Goal: Task Accomplishment & Management: Manage account settings

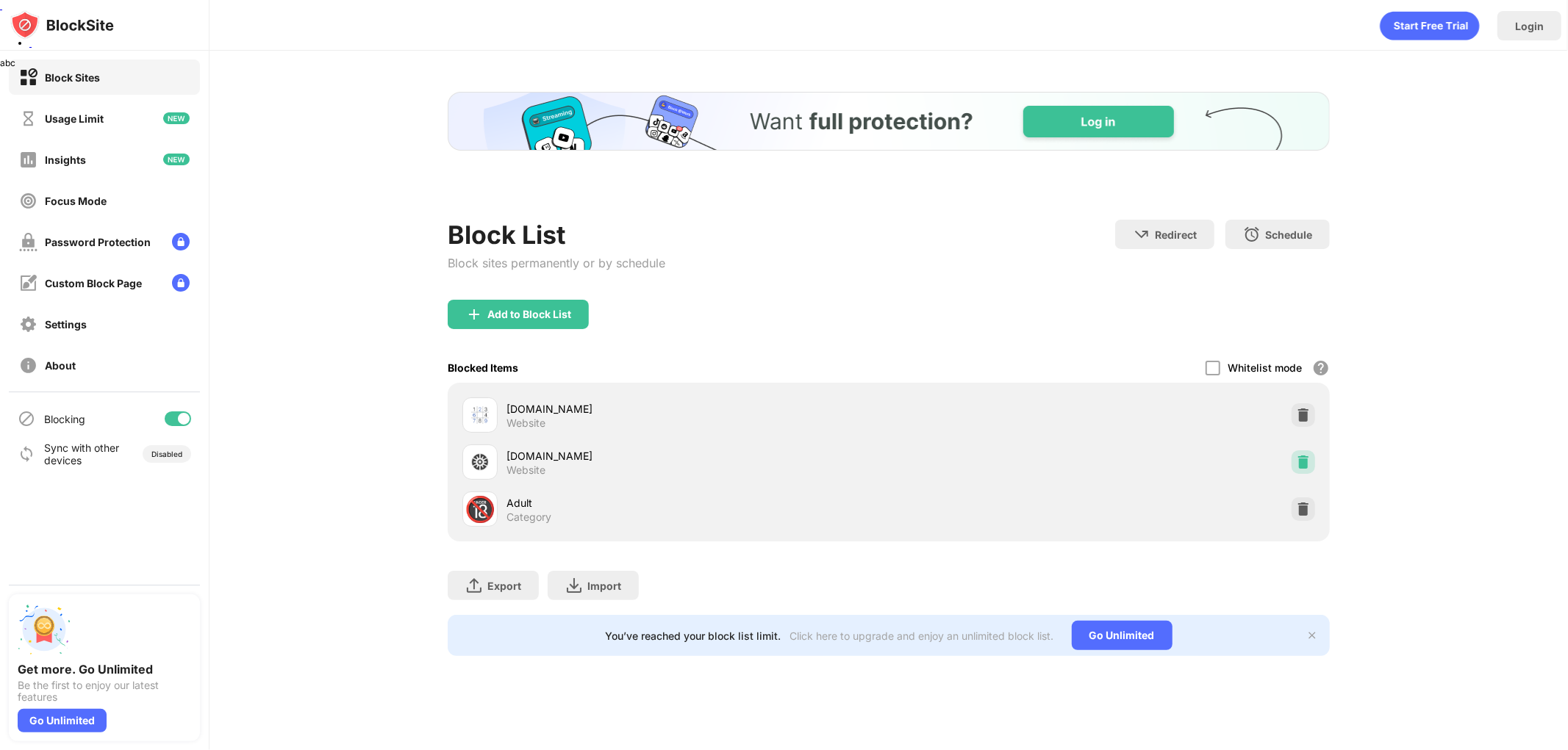
click at [1299, 459] on div "[DOMAIN_NAME] Website [DOMAIN_NAME] Website 🔞 Adult Category" at bounding box center [889, 461] width 865 height 141
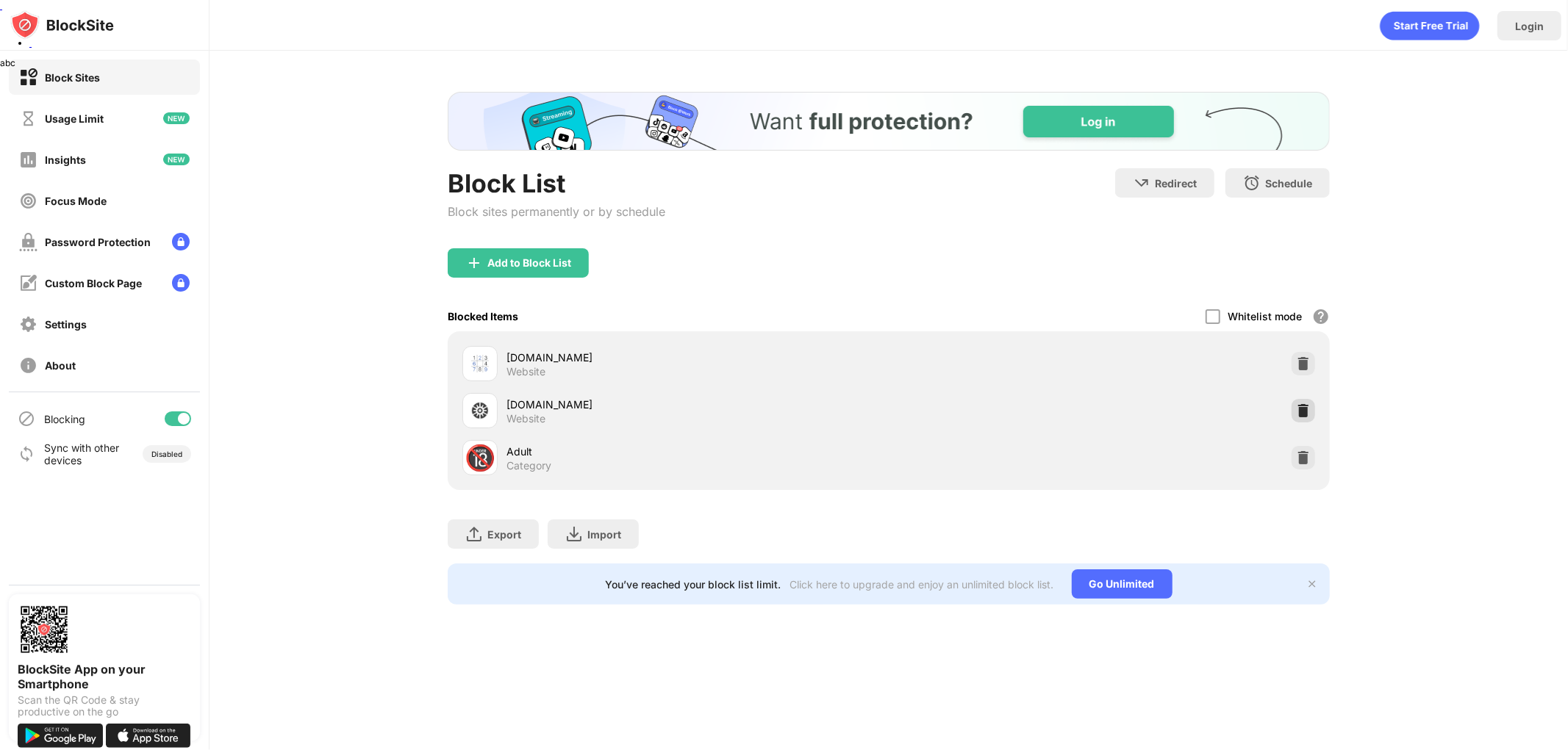
click at [1303, 410] on img at bounding box center [1302, 410] width 15 height 15
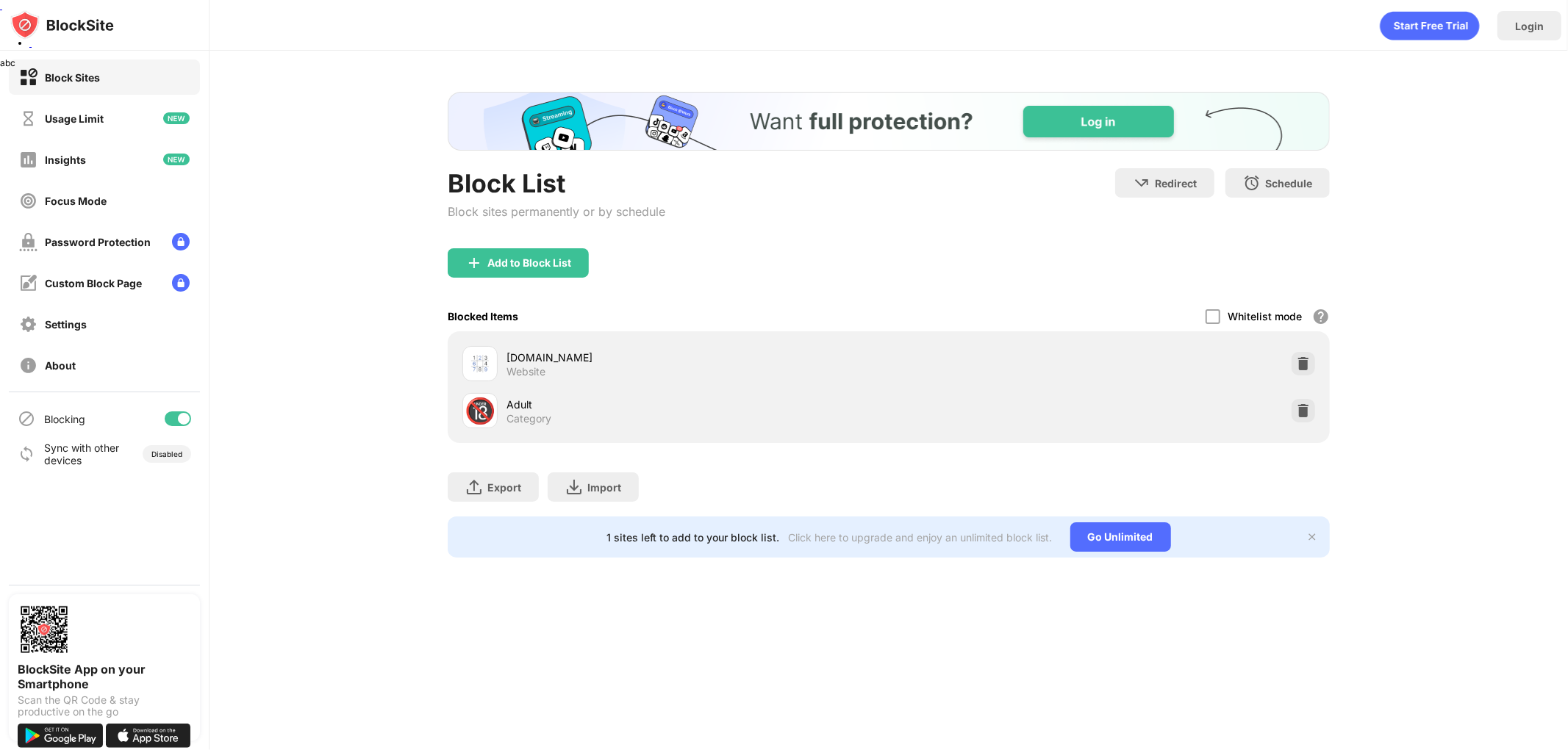
click at [1399, 407] on div "Block List Block sites permanently or by schedule Redirect Choose a site to be …" at bounding box center [888, 325] width 1358 height 548
